Goal: Communication & Community: Answer question/provide support

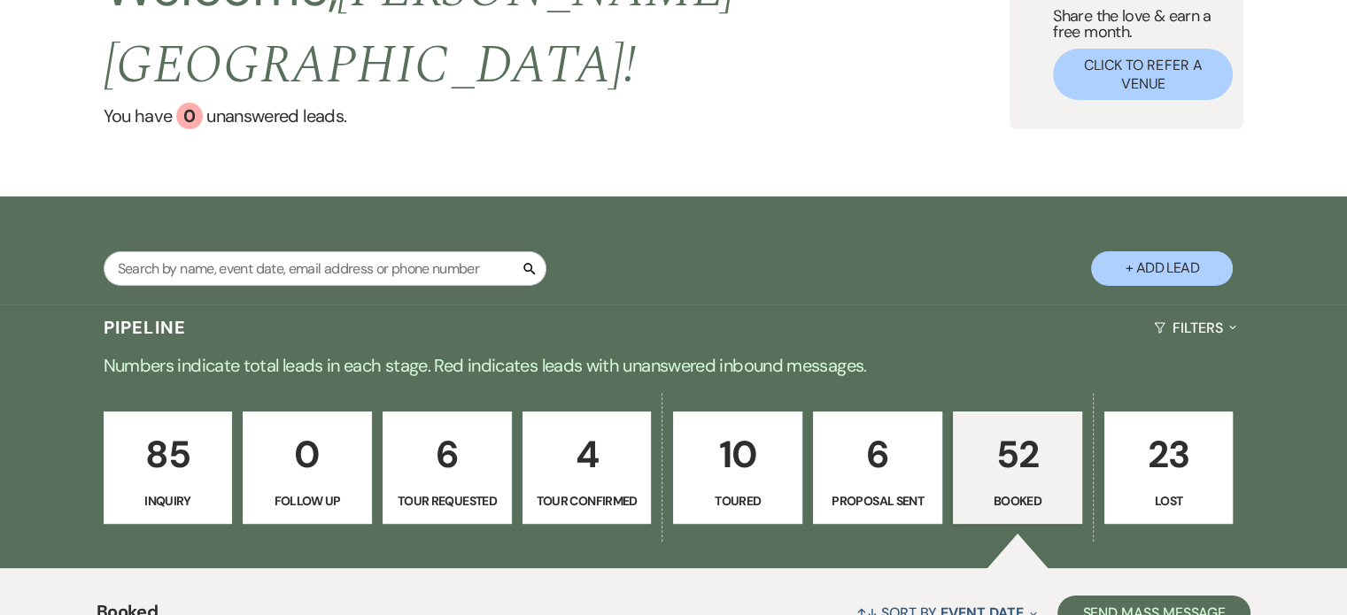
scroll to position [151, 0]
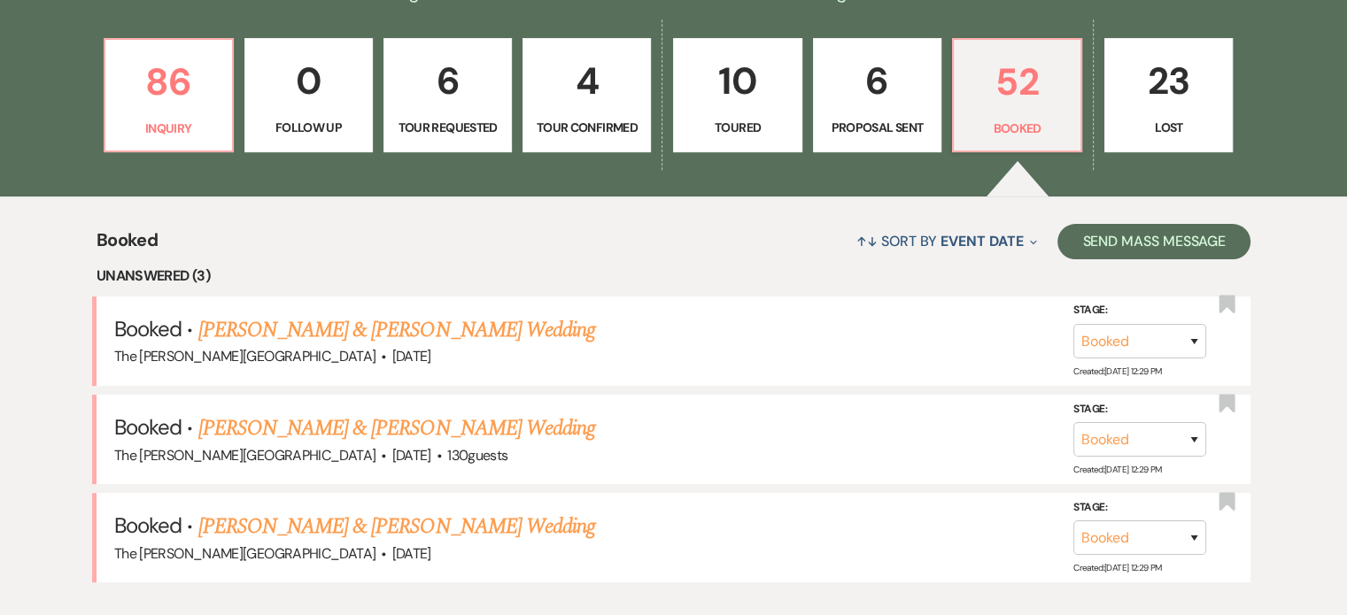
scroll to position [568, 0]
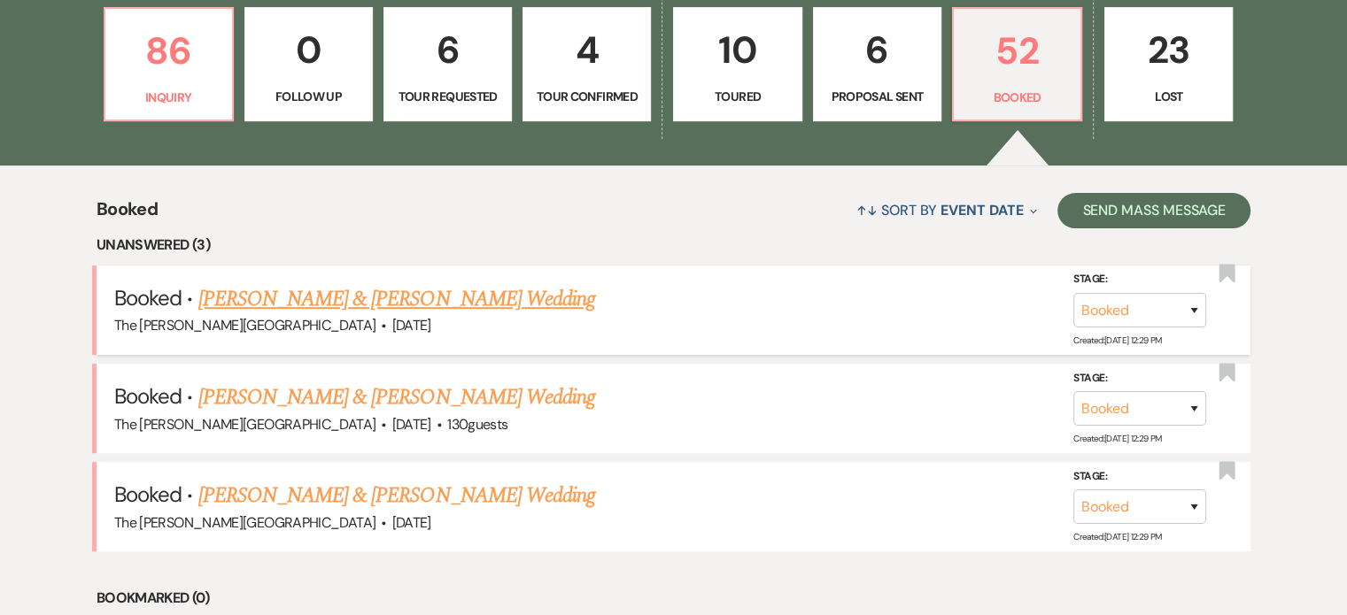
click at [499, 283] on link "[PERSON_NAME] & [PERSON_NAME] Wedding" at bounding box center [396, 299] width 397 height 32
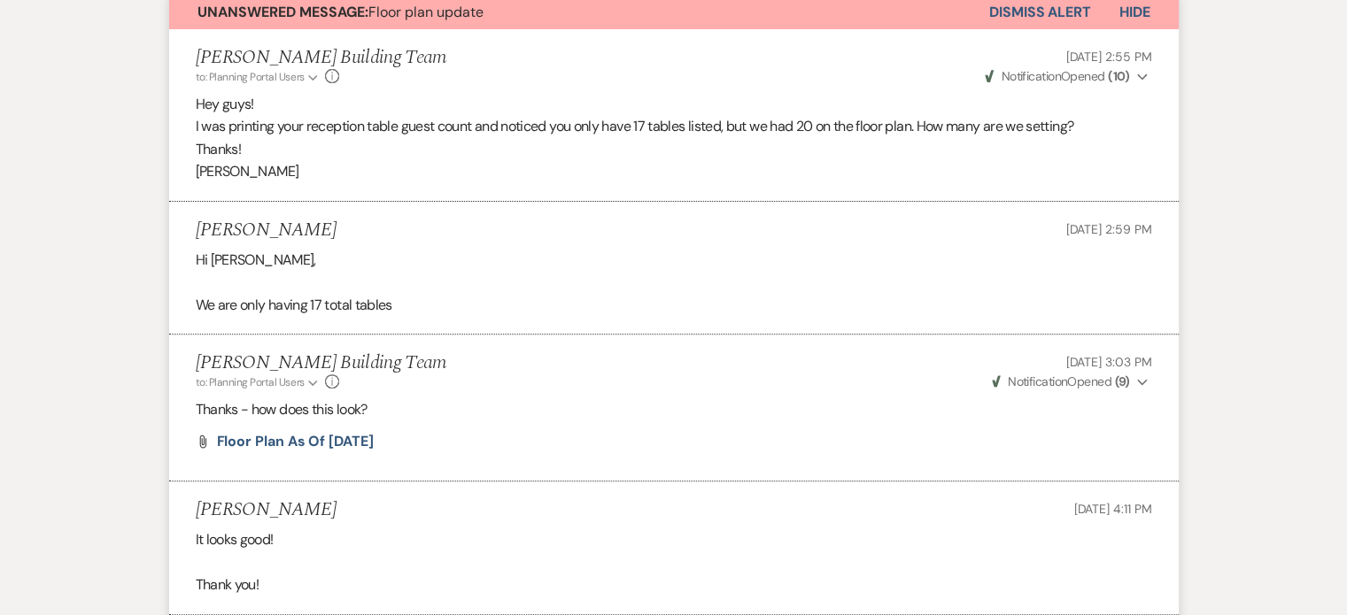
click at [593, 413] on p "Thanks - how does this look?" at bounding box center [674, 410] width 956 height 23
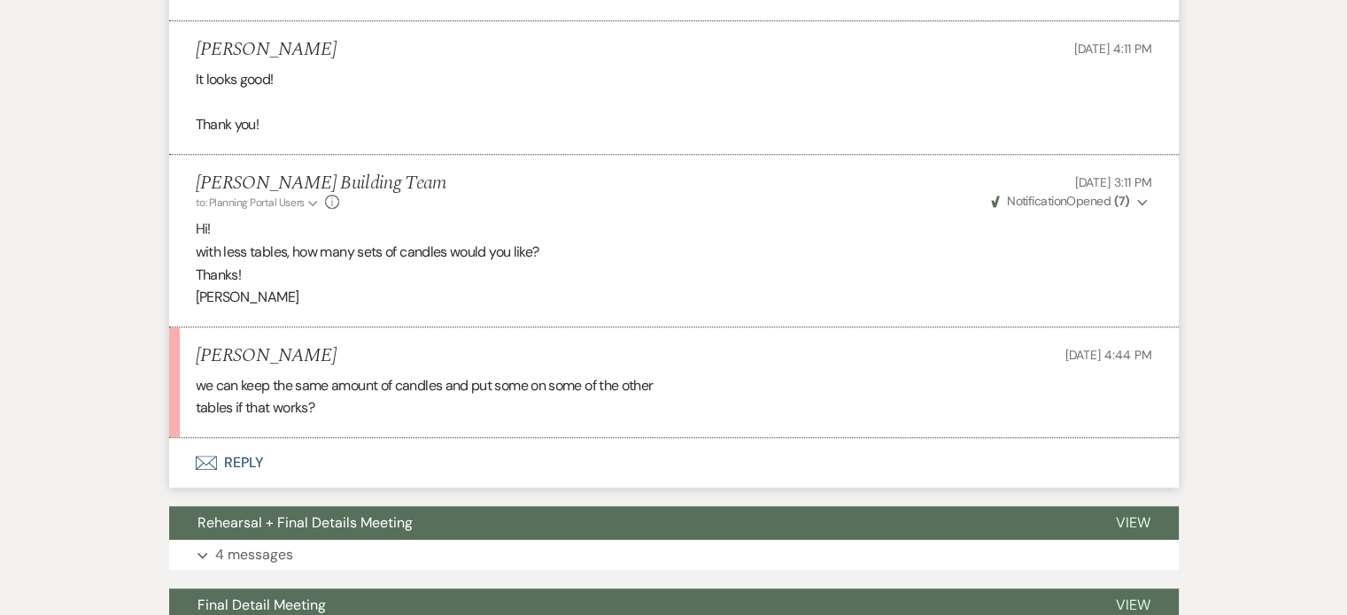
scroll to position [973, 0]
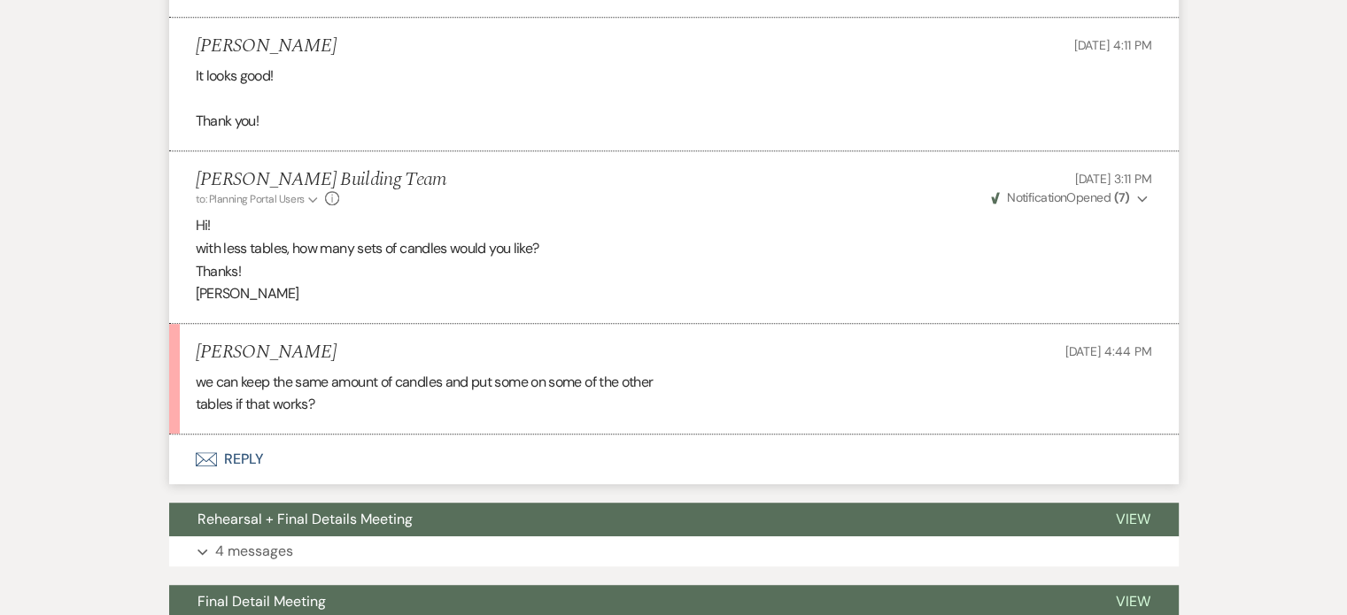
click at [246, 448] on button "Envelope Reply" at bounding box center [674, 460] width 1010 height 50
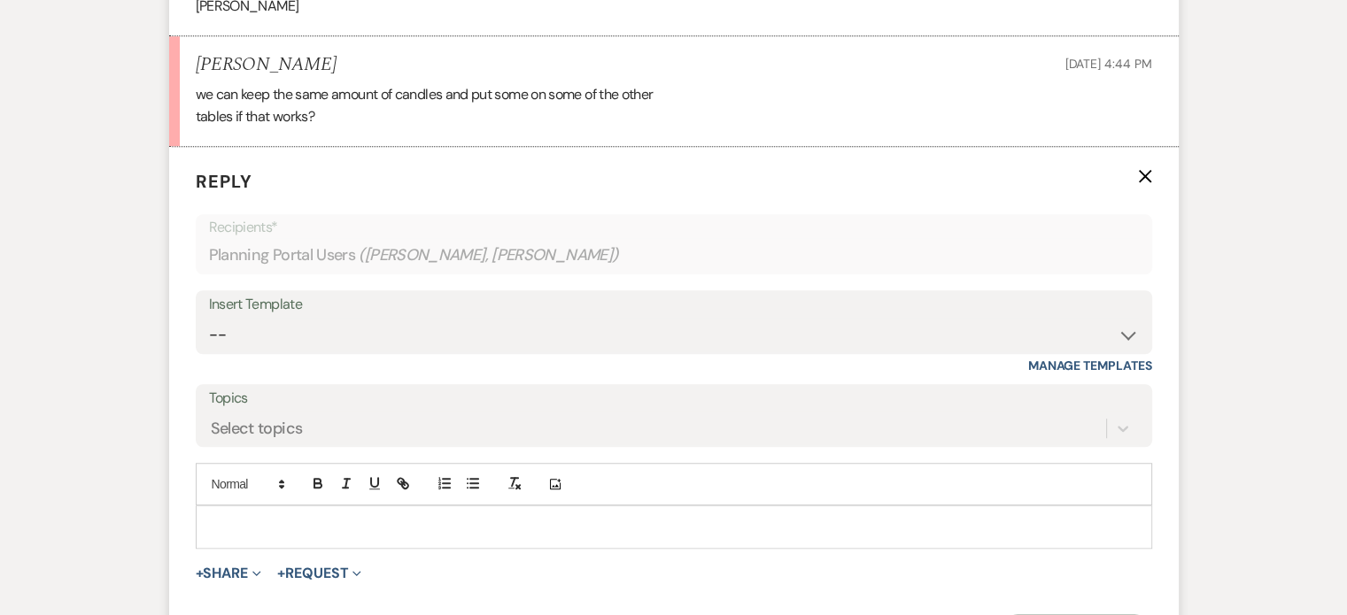
scroll to position [1281, 0]
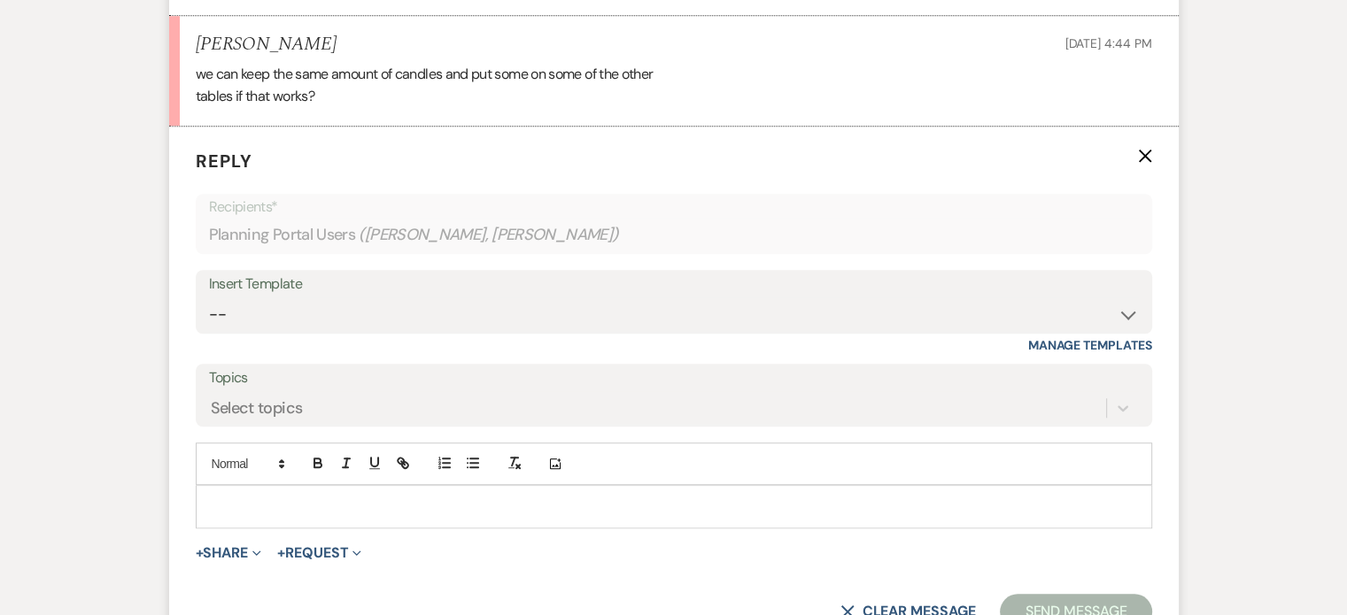
click at [426, 502] on p at bounding box center [674, 506] width 928 height 19
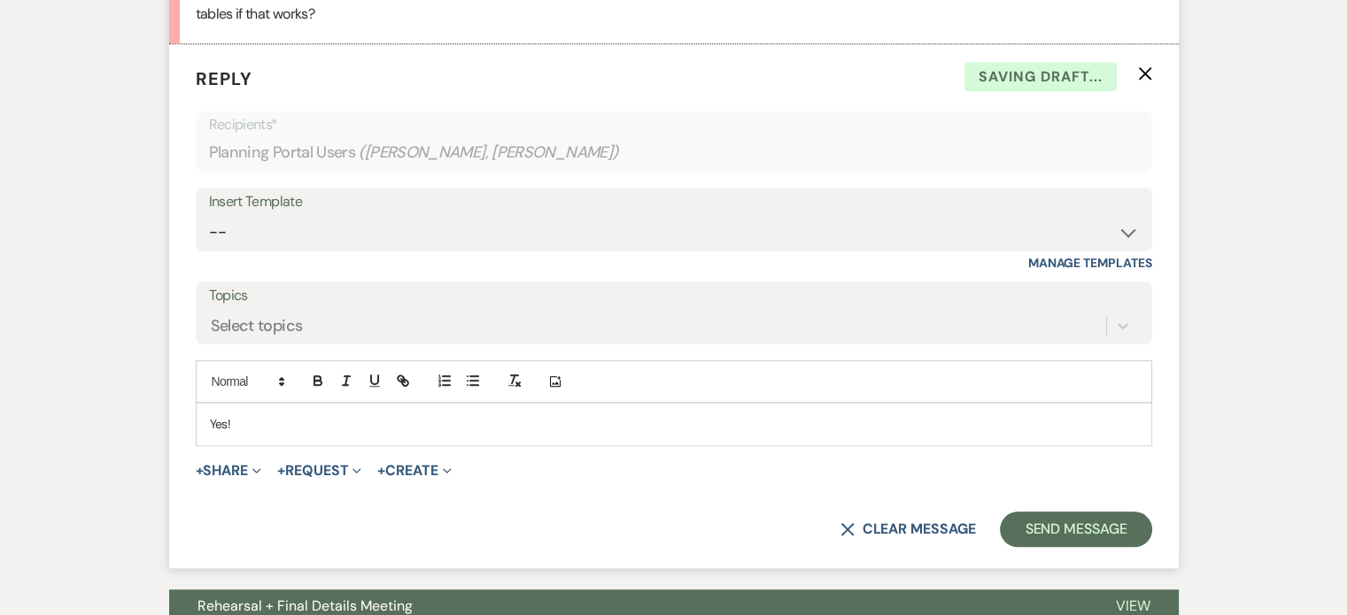
scroll to position [1366, 0]
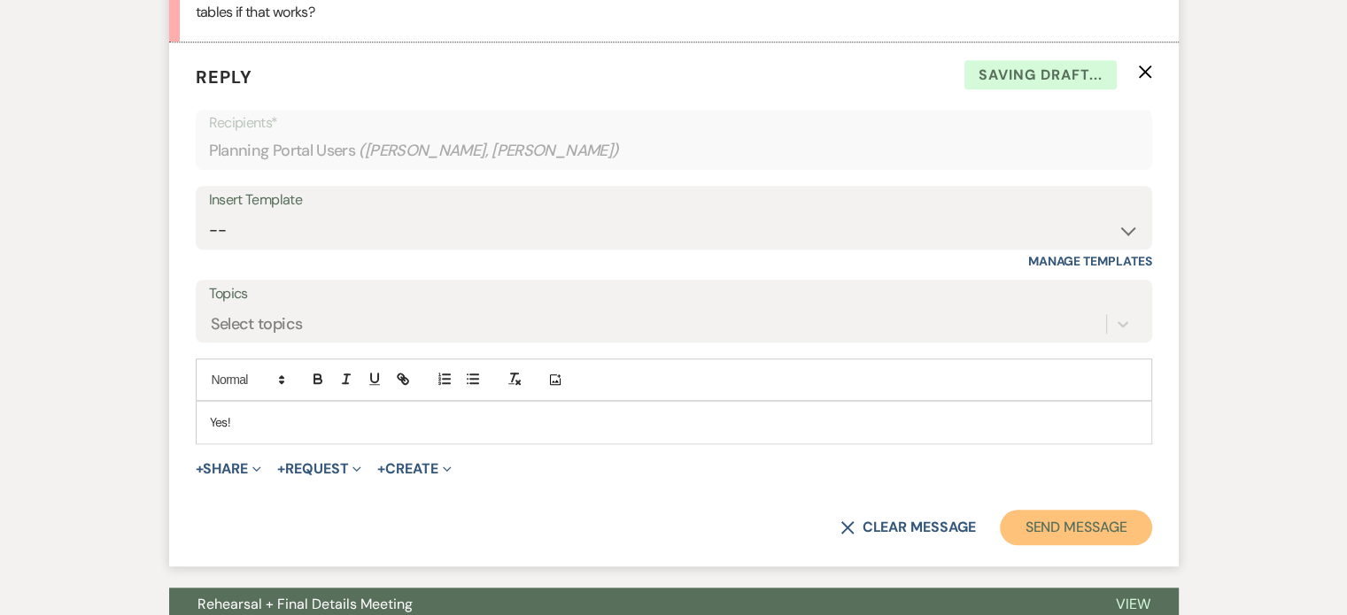
click at [1098, 535] on button "Send Message" at bounding box center [1075, 527] width 151 height 35
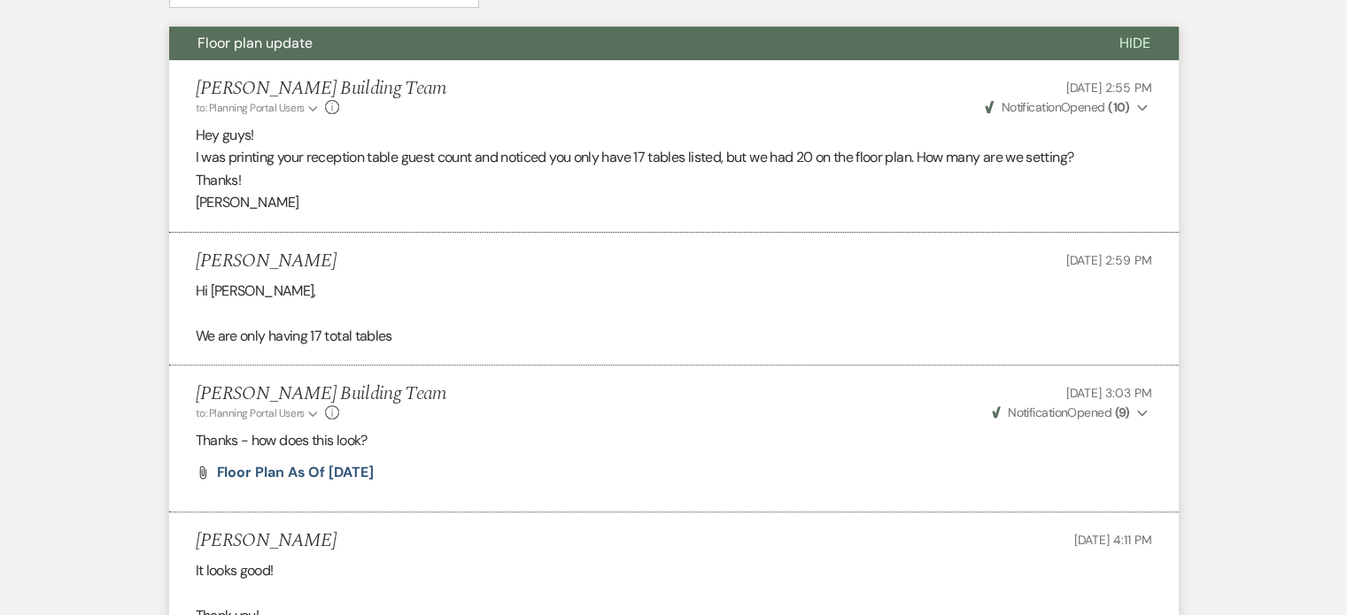
scroll to position [475, 0]
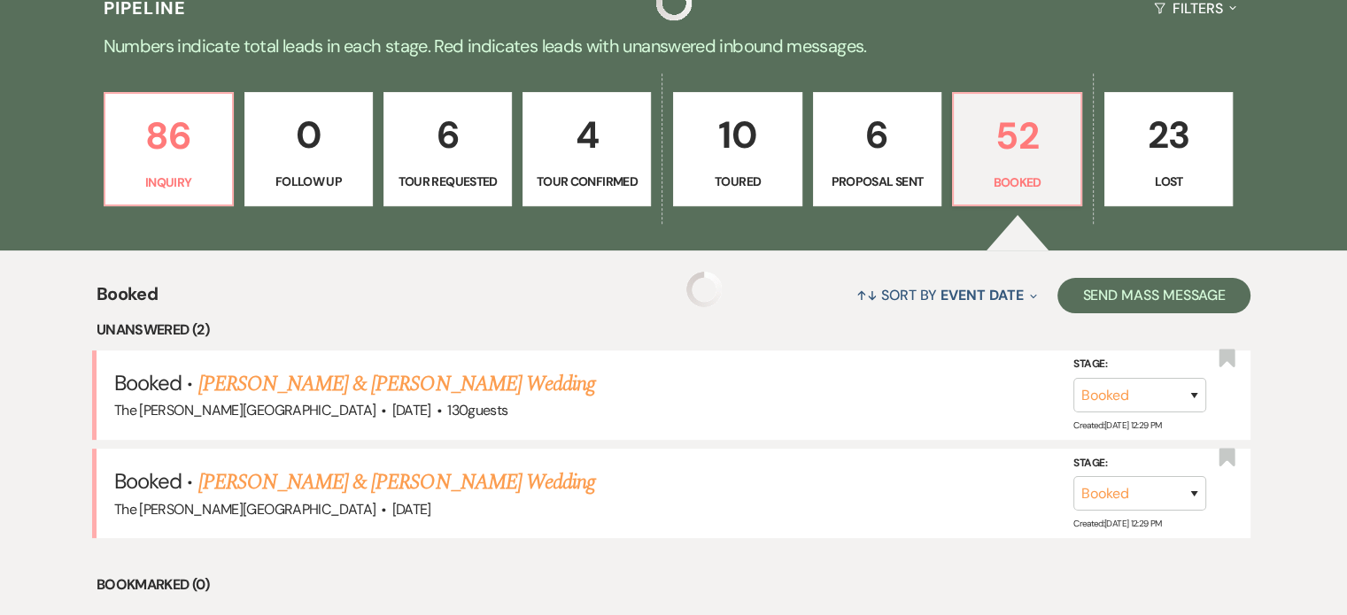
scroll to position [568, 0]
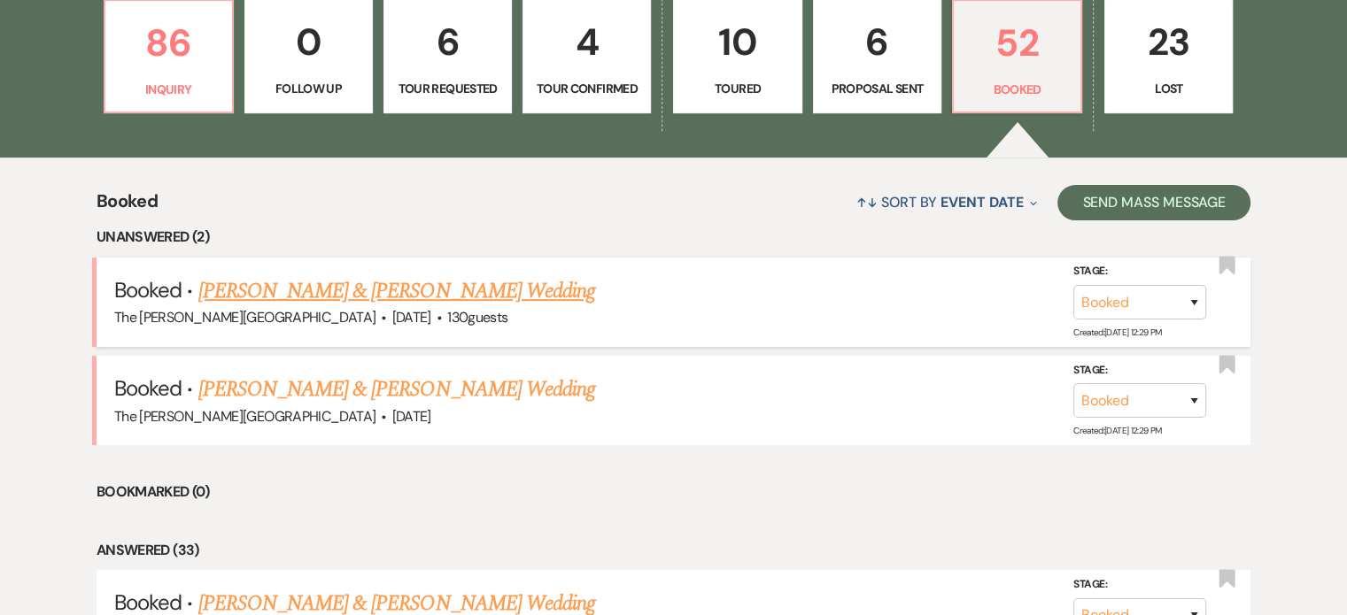
click at [435, 275] on link "[PERSON_NAME] & [PERSON_NAME] Wedding" at bounding box center [396, 291] width 397 height 32
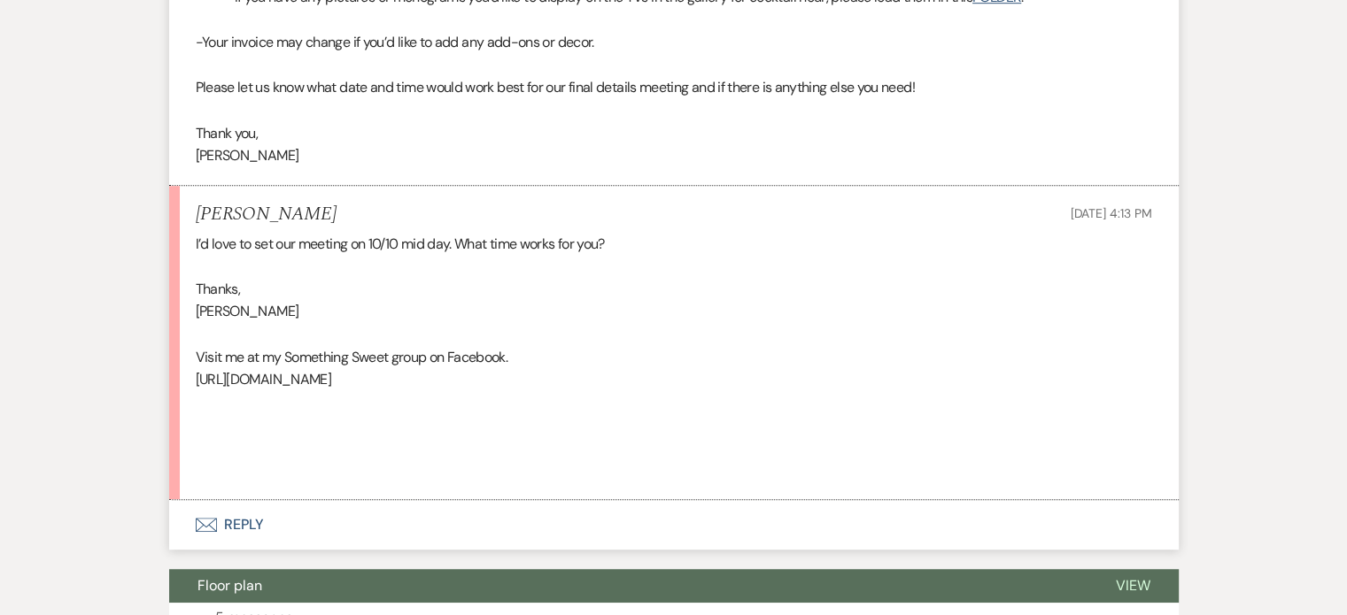
scroll to position [1057, 0]
